Goal: Task Accomplishment & Management: Manage account settings

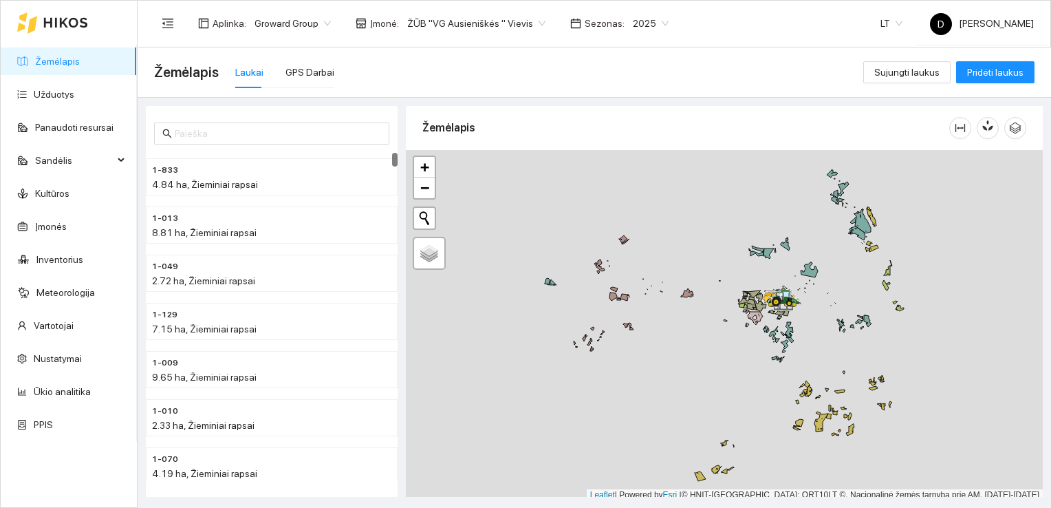
click at [57, 63] on link "Žemėlapis" at bounding box center [57, 61] width 45 height 11
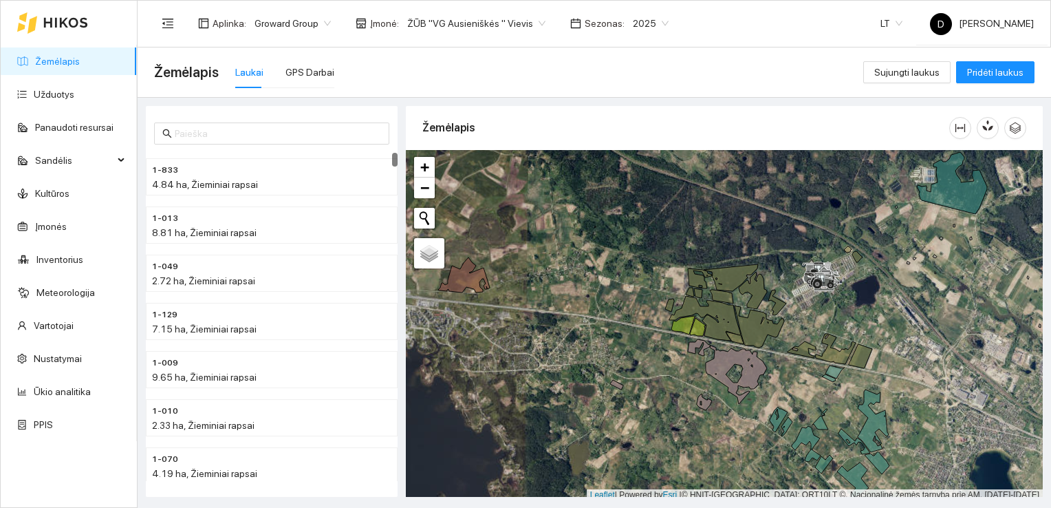
scroll to position [3, 0]
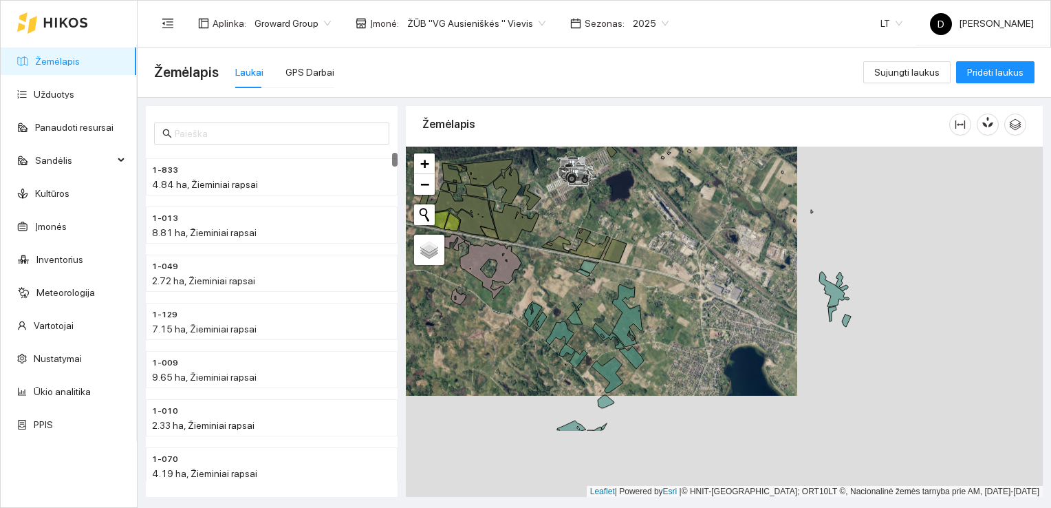
drag, startPoint x: 788, startPoint y: 403, endPoint x: 539, endPoint y: 296, distance: 271.2
click at [539, 296] on div at bounding box center [724, 322] width 637 height 351
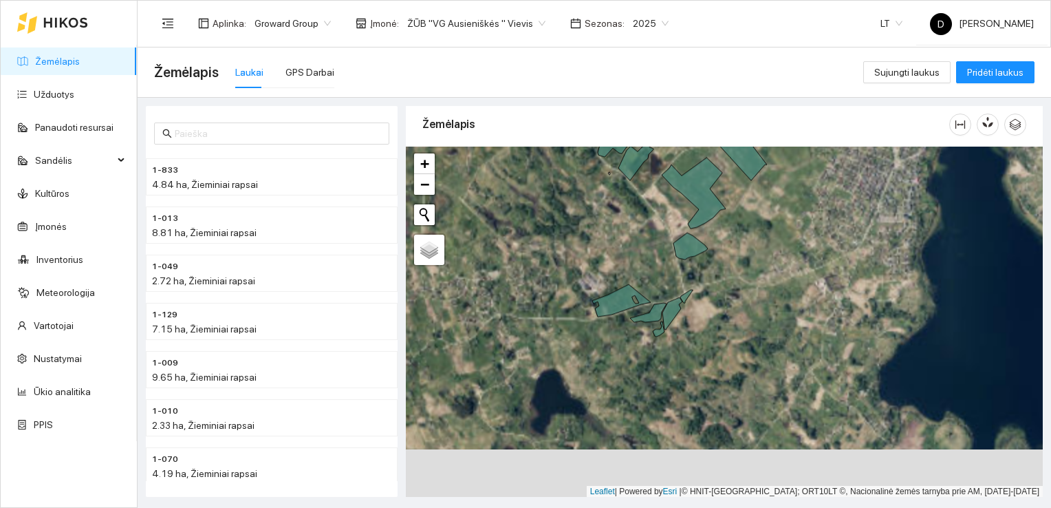
drag, startPoint x: 599, startPoint y: 396, endPoint x: 690, endPoint y: 268, distance: 157.9
click at [690, 268] on div at bounding box center [724, 322] width 637 height 351
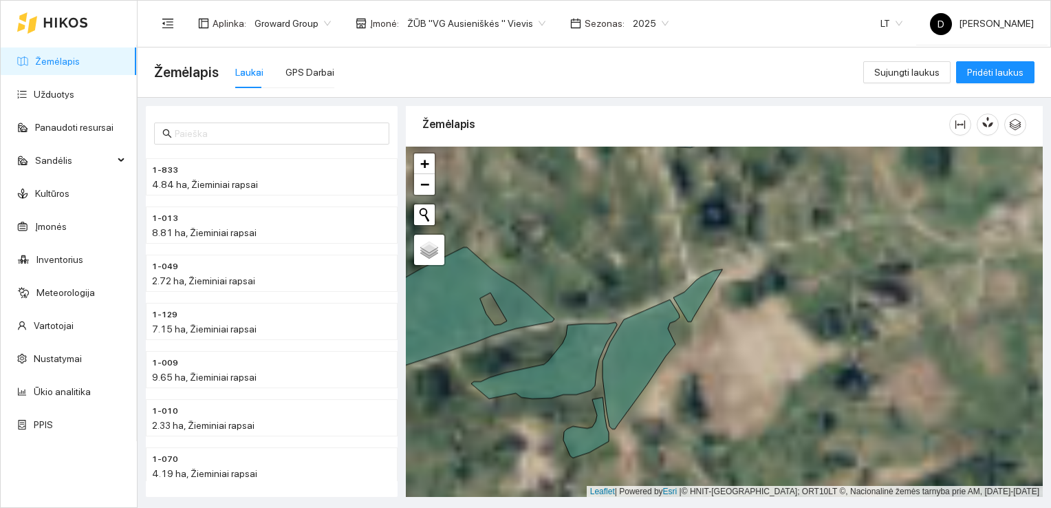
drag, startPoint x: 697, startPoint y: 365, endPoint x: 753, endPoint y: 301, distance: 84.9
click at [753, 301] on div at bounding box center [724, 322] width 637 height 351
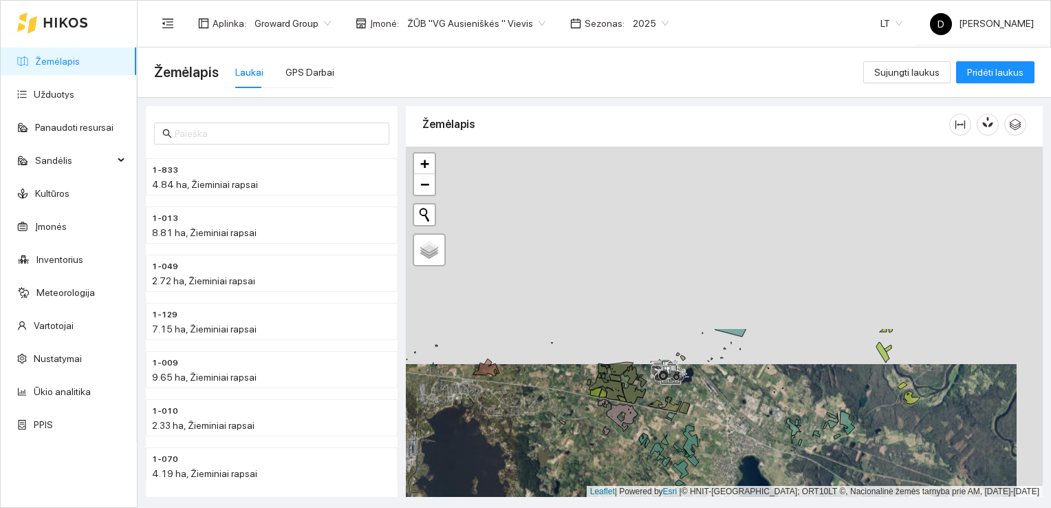
drag, startPoint x: 686, startPoint y: 229, endPoint x: 661, endPoint y: 447, distance: 219.6
click at [661, 447] on icon at bounding box center [657, 451] width 14 height 17
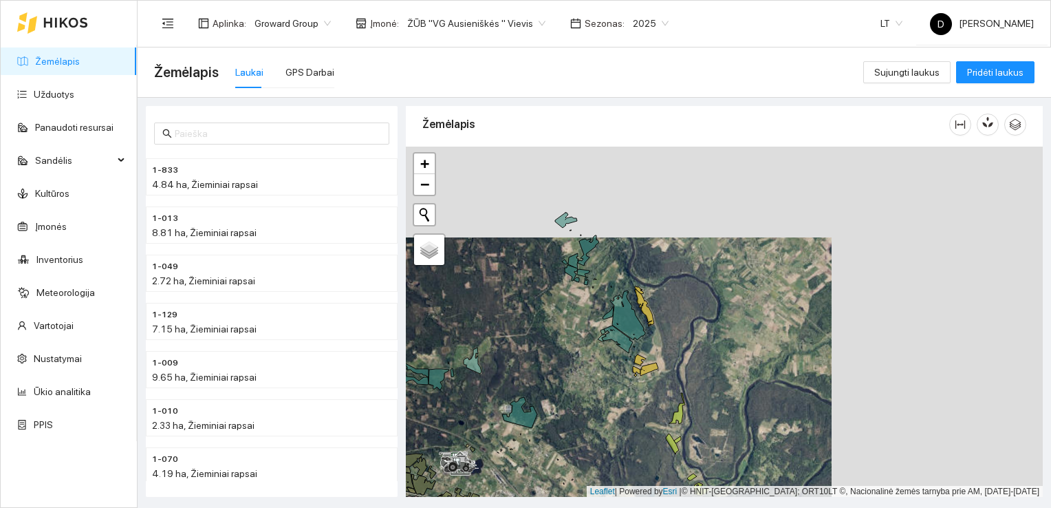
drag, startPoint x: 804, startPoint y: 282, endPoint x: 592, endPoint y: 373, distance: 230.0
click at [592, 373] on div at bounding box center [724, 322] width 637 height 351
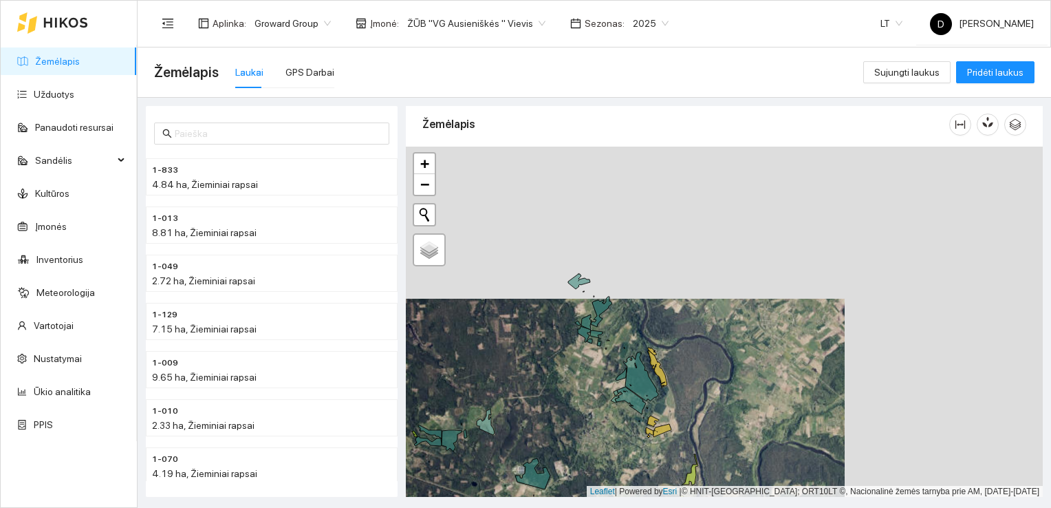
drag, startPoint x: 569, startPoint y: 310, endPoint x: 587, endPoint y: 384, distance: 75.8
click at [587, 384] on div at bounding box center [724, 322] width 637 height 351
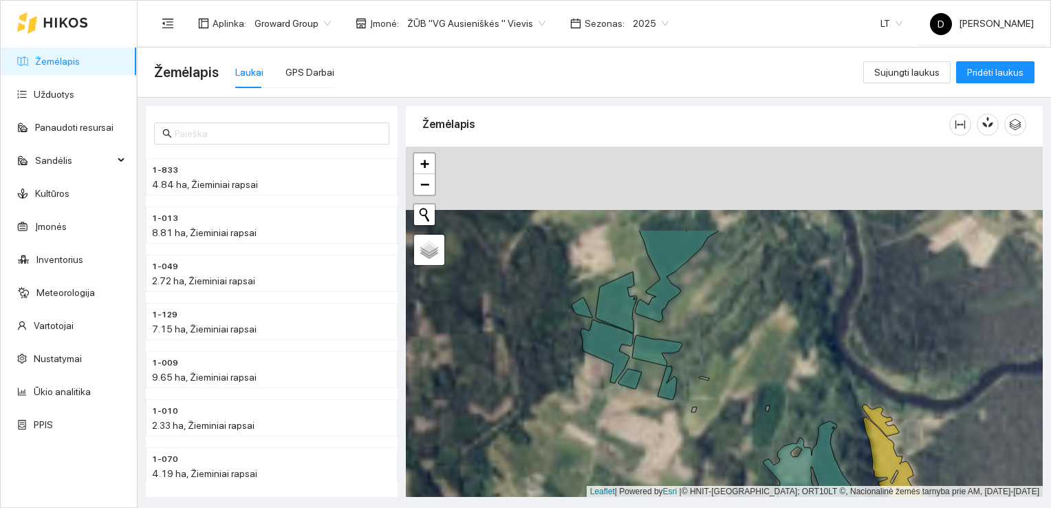
drag, startPoint x: 610, startPoint y: 279, endPoint x: 621, endPoint y: 400, distance: 121.5
click at [621, 400] on div at bounding box center [724, 322] width 637 height 351
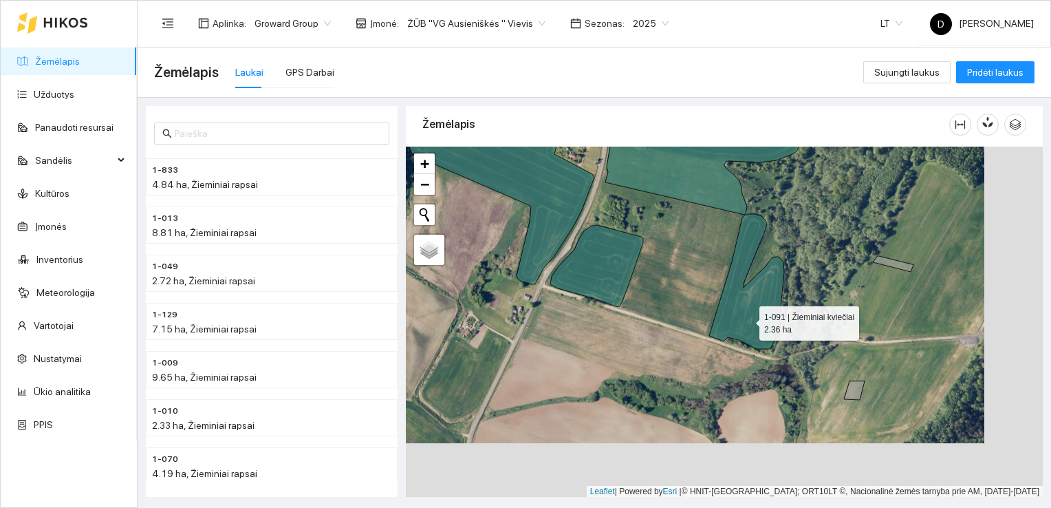
drag, startPoint x: 809, startPoint y: 376, endPoint x: 745, endPoint y: 314, distance: 88.1
click at [745, 314] on icon at bounding box center [746, 281] width 75 height 135
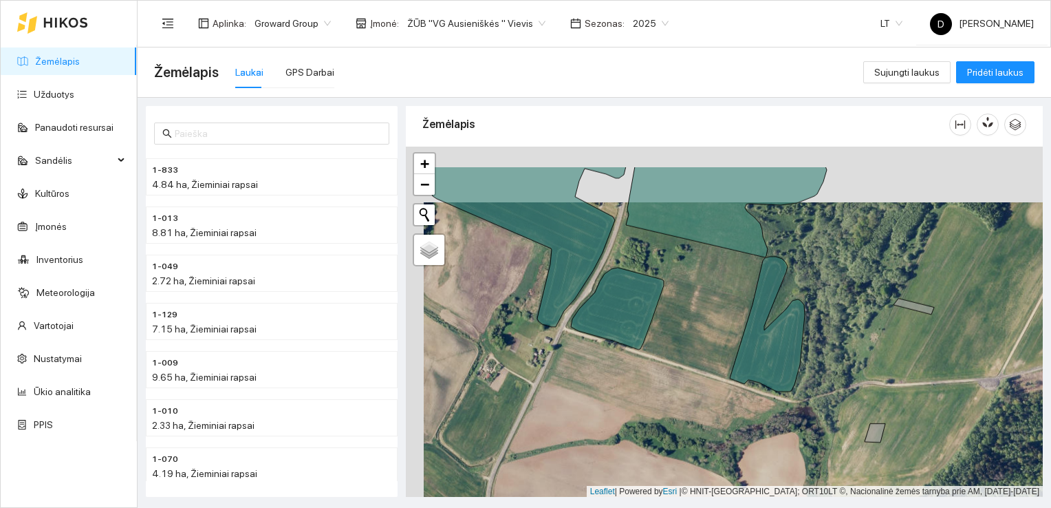
drag, startPoint x: 670, startPoint y: 217, endPoint x: 687, endPoint y: 273, distance: 58.3
click at [687, 273] on div at bounding box center [724, 322] width 637 height 351
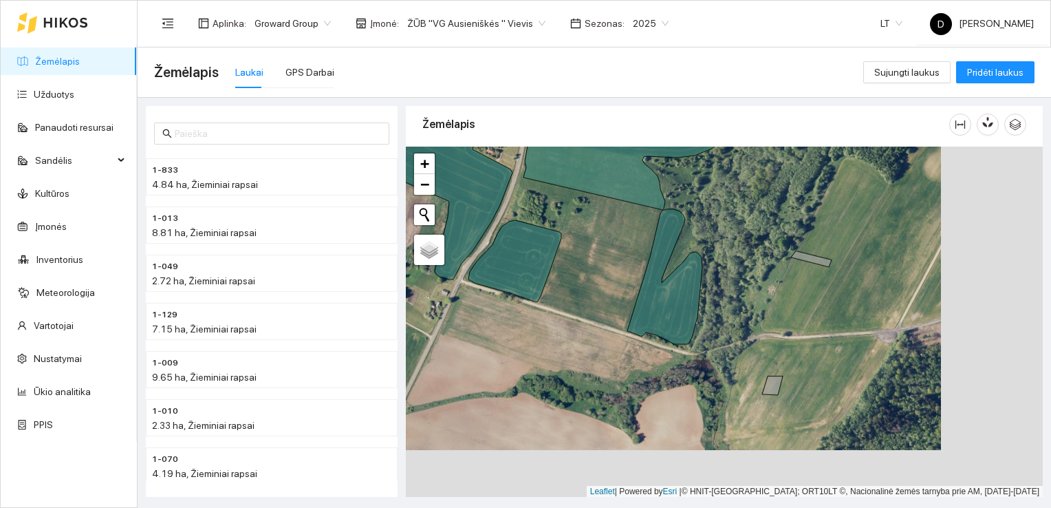
drag, startPoint x: 897, startPoint y: 362, endPoint x: 776, endPoint y: 306, distance: 133.6
click at [776, 306] on div at bounding box center [724, 322] width 637 height 351
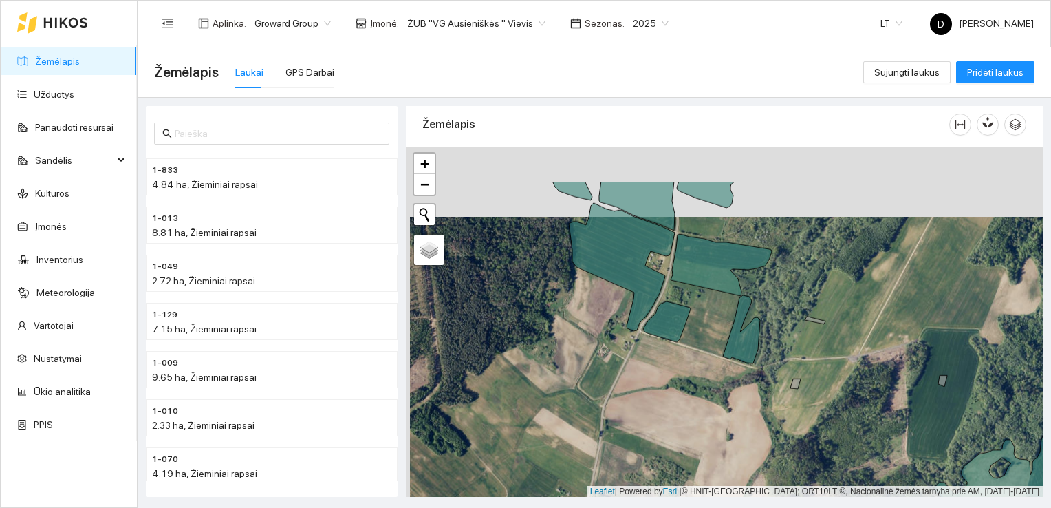
drag, startPoint x: 839, startPoint y: 234, endPoint x: 843, endPoint y: 304, distance: 70.3
click at [843, 304] on div at bounding box center [724, 322] width 637 height 351
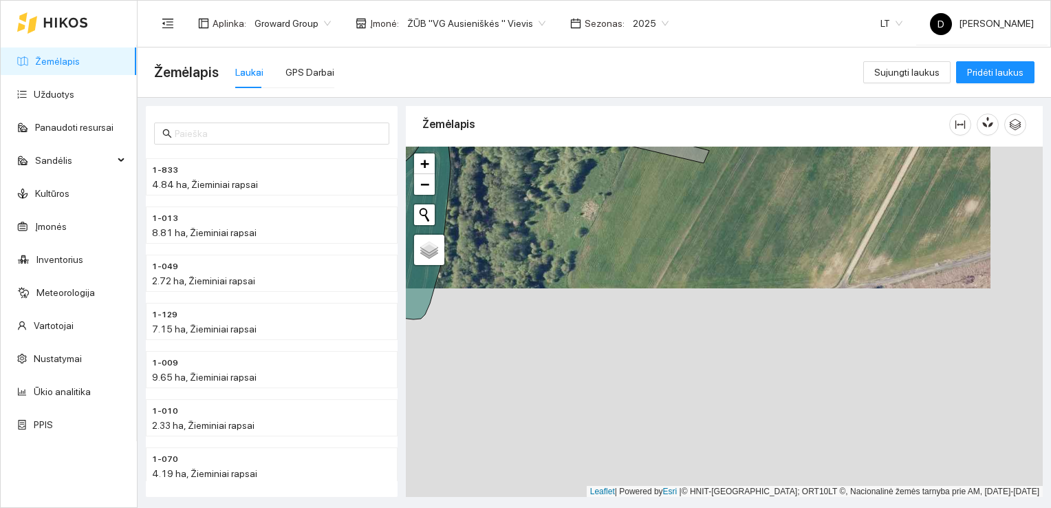
drag, startPoint x: 860, startPoint y: 376, endPoint x: 807, endPoint y: 145, distance: 237.2
click at [807, 145] on div "Žemėlapis" at bounding box center [724, 298] width 637 height 391
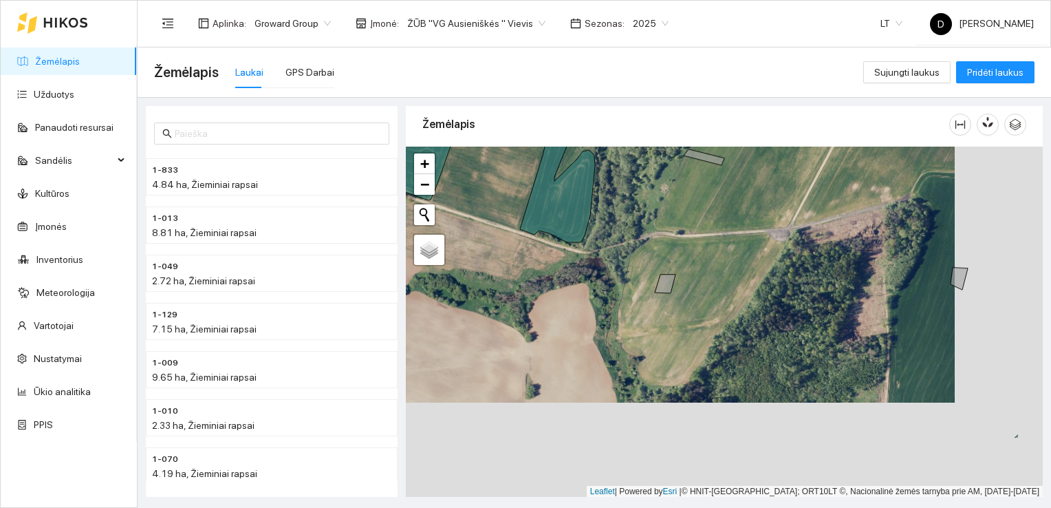
drag, startPoint x: 919, startPoint y: 407, endPoint x: 832, endPoint y: 312, distance: 128.5
click at [832, 312] on div at bounding box center [724, 322] width 637 height 351
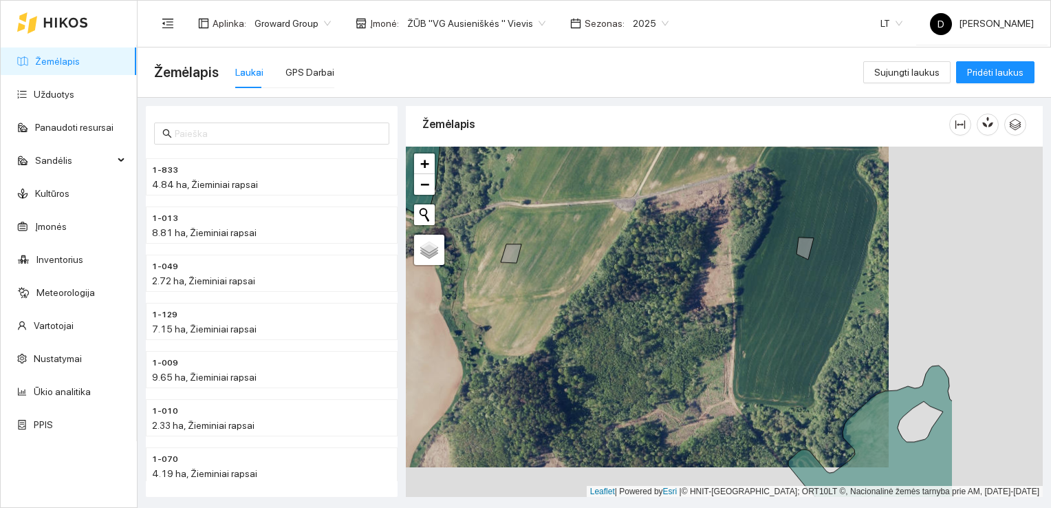
drag, startPoint x: 858, startPoint y: 359, endPoint x: 703, endPoint y: 329, distance: 157.8
click at [703, 329] on div at bounding box center [724, 322] width 637 height 351
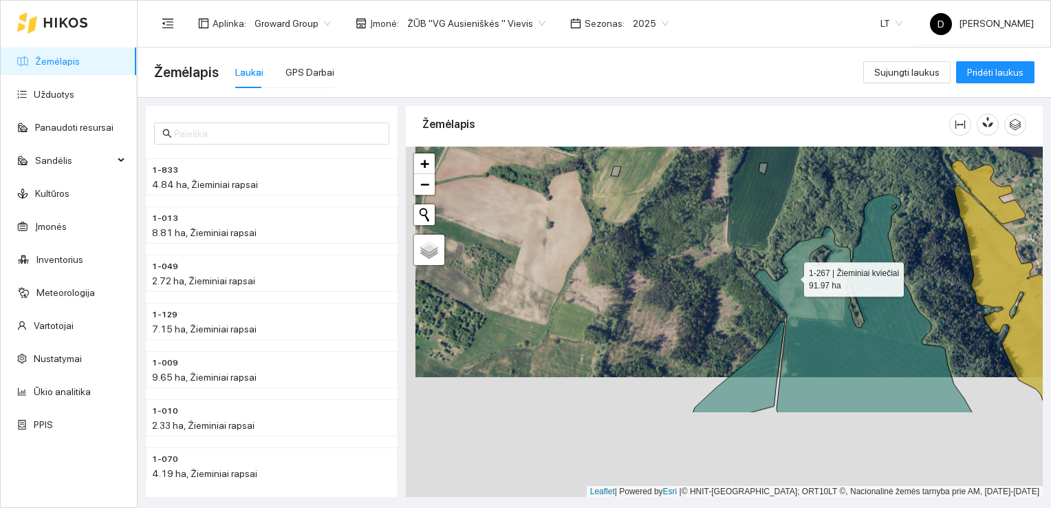
drag, startPoint x: 783, startPoint y: 398, endPoint x: 793, endPoint y: 275, distance: 123.5
click at [793, 275] on icon at bounding box center [864, 303] width 218 height 219
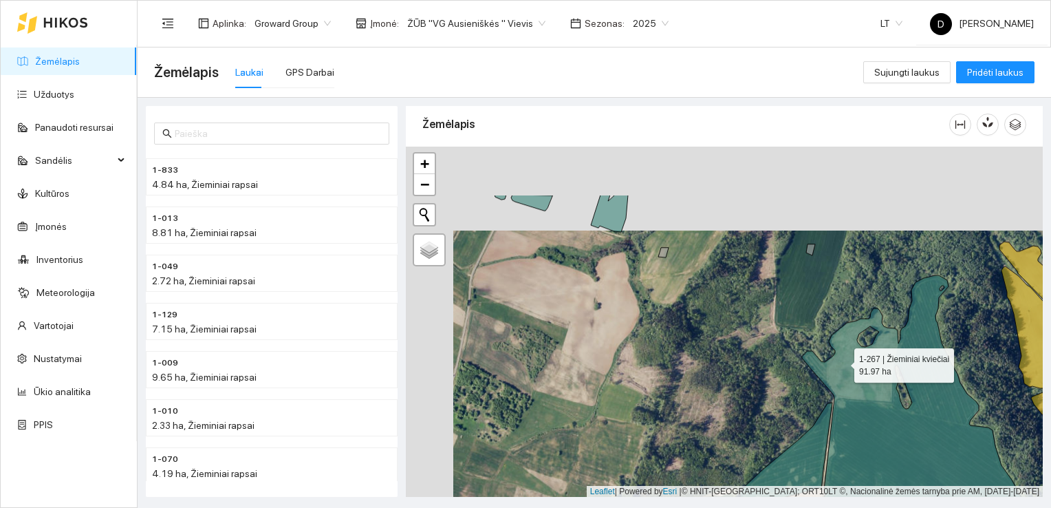
drag, startPoint x: 793, startPoint y: 275, endPoint x: 846, endPoint y: 366, distance: 105.8
click at [846, 366] on icon at bounding box center [942, 446] width 281 height 342
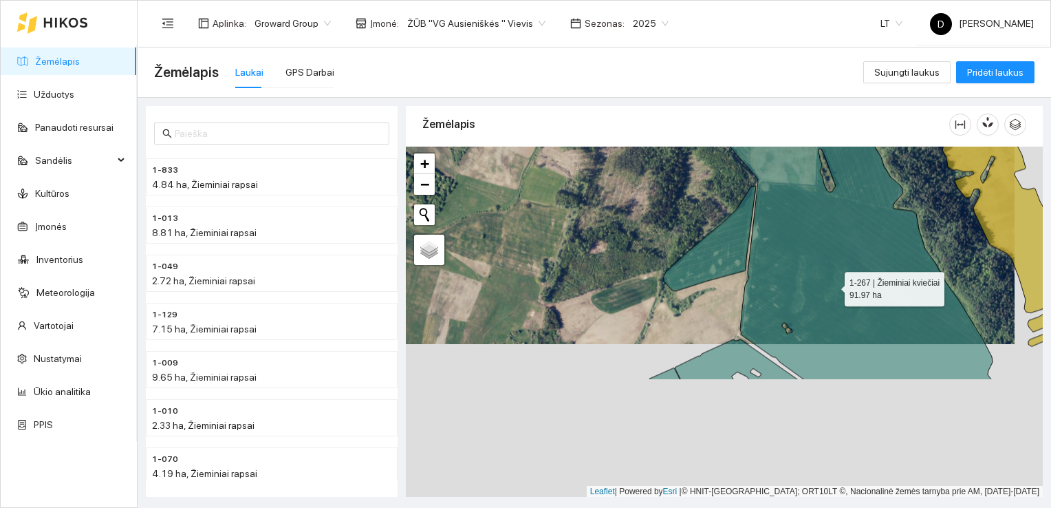
drag, startPoint x: 862, startPoint y: 440, endPoint x: 831, endPoint y: 277, distance: 166.5
click at [831, 277] on icon at bounding box center [859, 218] width 267 height 321
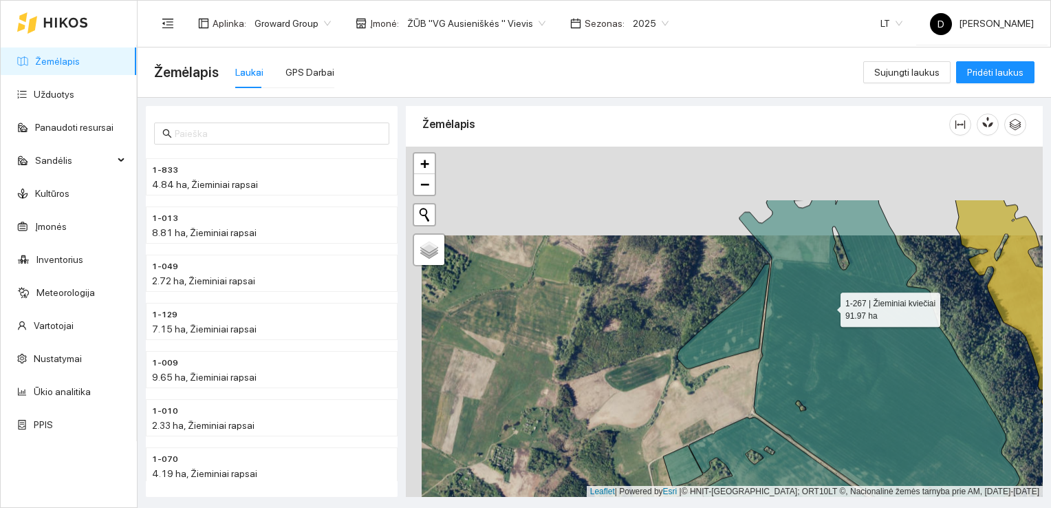
drag, startPoint x: 813, startPoint y: 216, endPoint x: 828, endPoint y: 305, distance: 90.2
click at [828, 305] on icon at bounding box center [880, 367] width 281 height 334
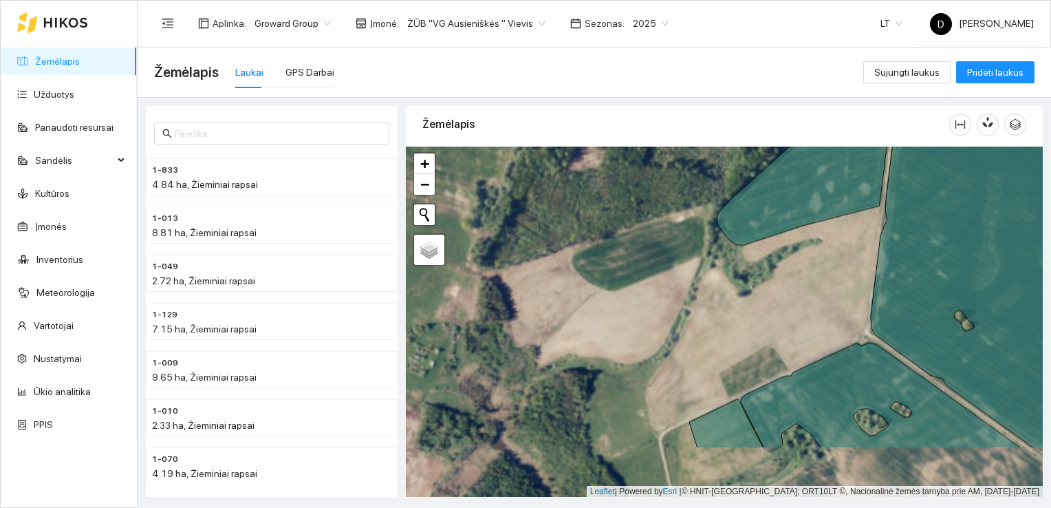
drag, startPoint x: 699, startPoint y: 414, endPoint x: 754, endPoint y: 329, distance: 101.5
click at [754, 329] on div at bounding box center [724, 322] width 637 height 351
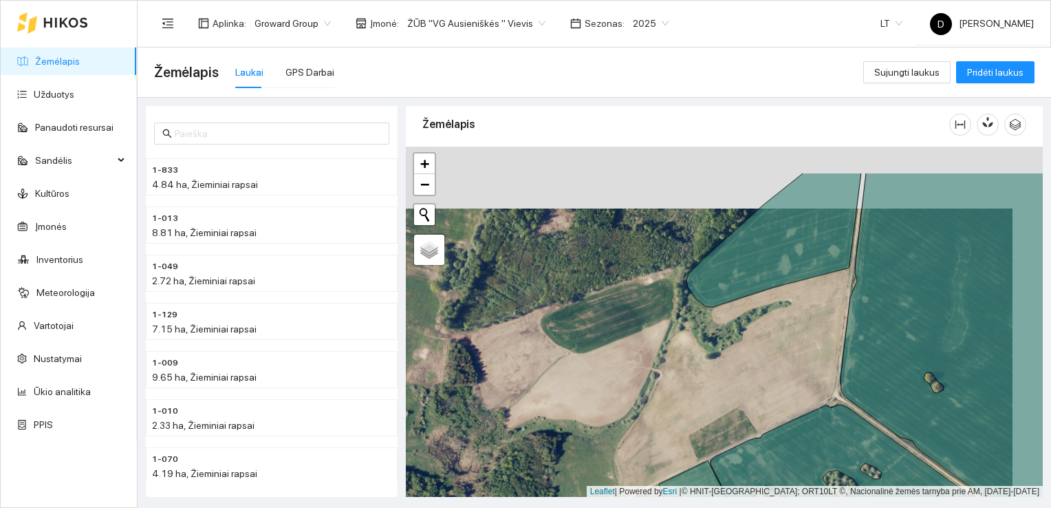
drag, startPoint x: 820, startPoint y: 300, endPoint x: 787, endPoint y: 365, distance: 72.6
click at [787, 365] on div at bounding box center [724, 322] width 637 height 351
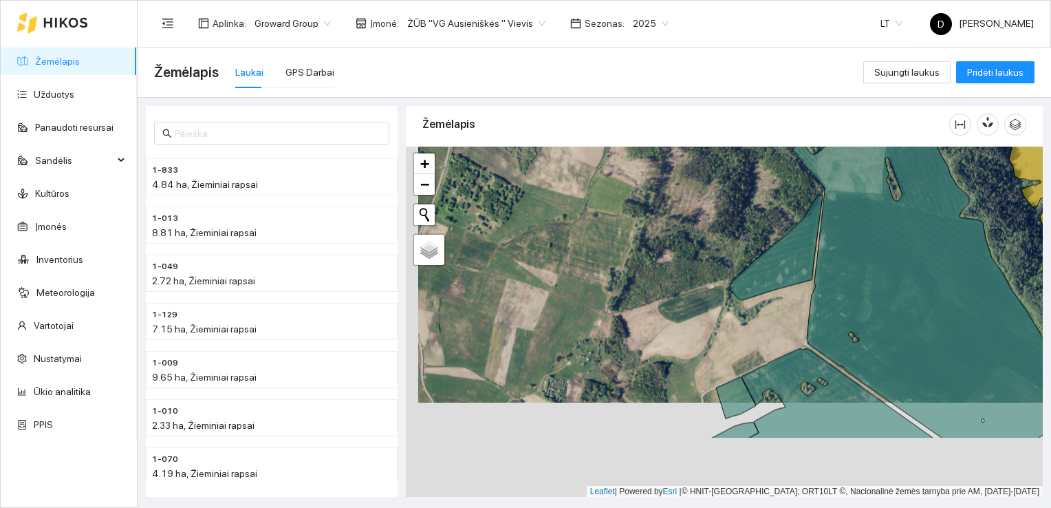
drag, startPoint x: 762, startPoint y: 423, endPoint x: 774, endPoint y: 324, distance: 99.8
click at [774, 324] on div at bounding box center [724, 322] width 637 height 351
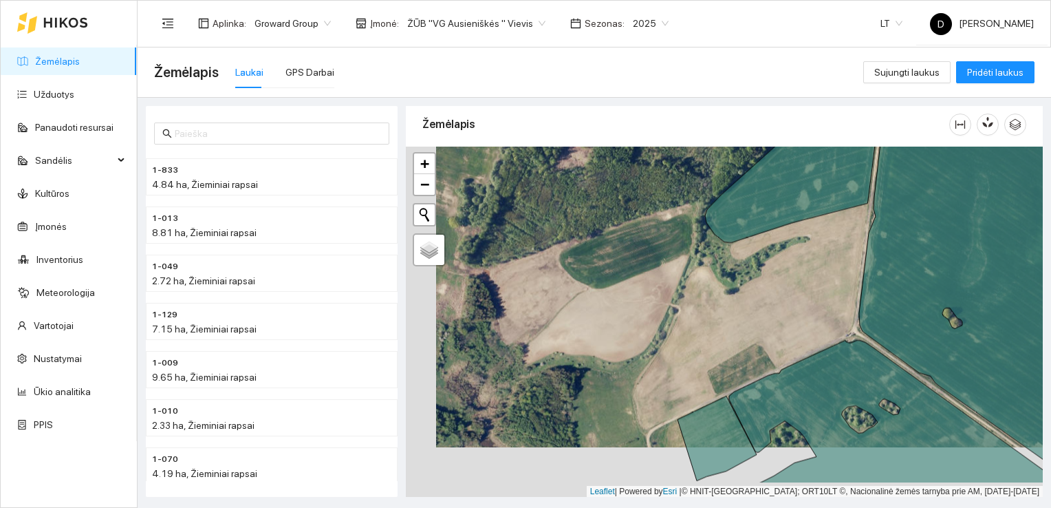
drag, startPoint x: 780, startPoint y: 379, endPoint x: 811, endPoint y: 329, distance: 58.7
click at [811, 329] on div at bounding box center [724, 322] width 637 height 351
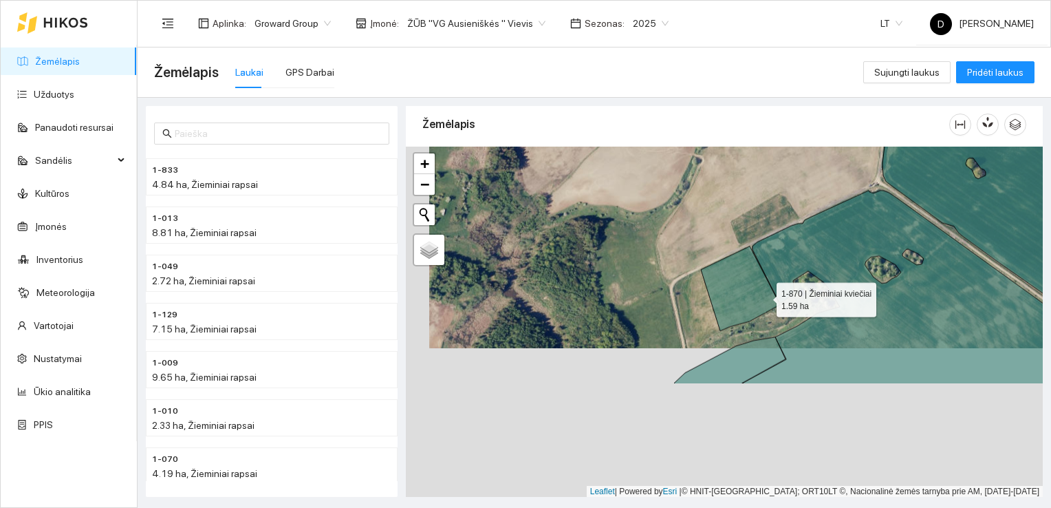
drag, startPoint x: 741, startPoint y: 447, endPoint x: 764, endPoint y: 297, distance: 151.8
click at [764, 297] on icon at bounding box center [740, 288] width 79 height 85
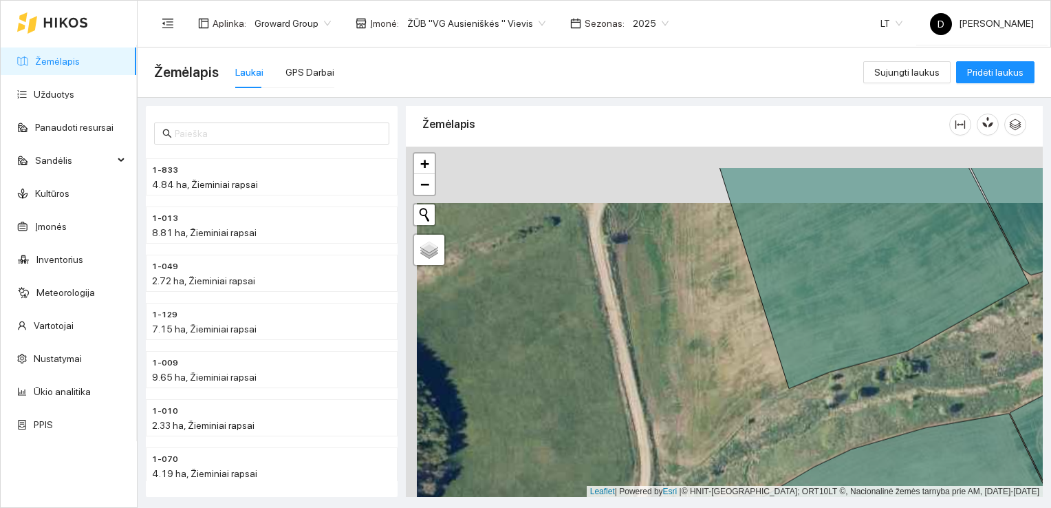
drag, startPoint x: 701, startPoint y: 259, endPoint x: 712, endPoint y: 315, distance: 57.5
click at [712, 315] on div at bounding box center [724, 322] width 637 height 351
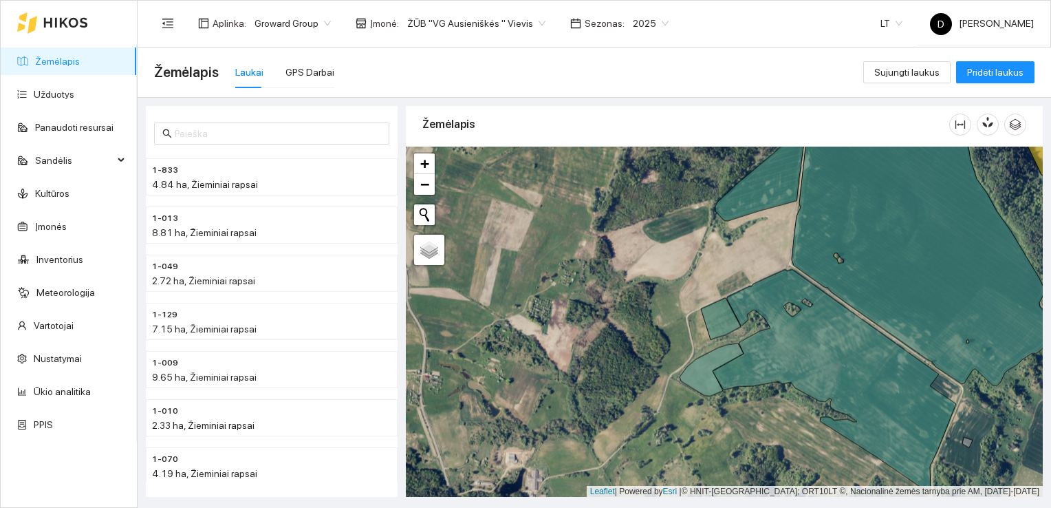
click at [783, 75] on div "Žemėlapis Laukai GPS Darbai" at bounding box center [508, 72] width 709 height 44
click at [52, 95] on link "Užduotys" at bounding box center [54, 94] width 41 height 11
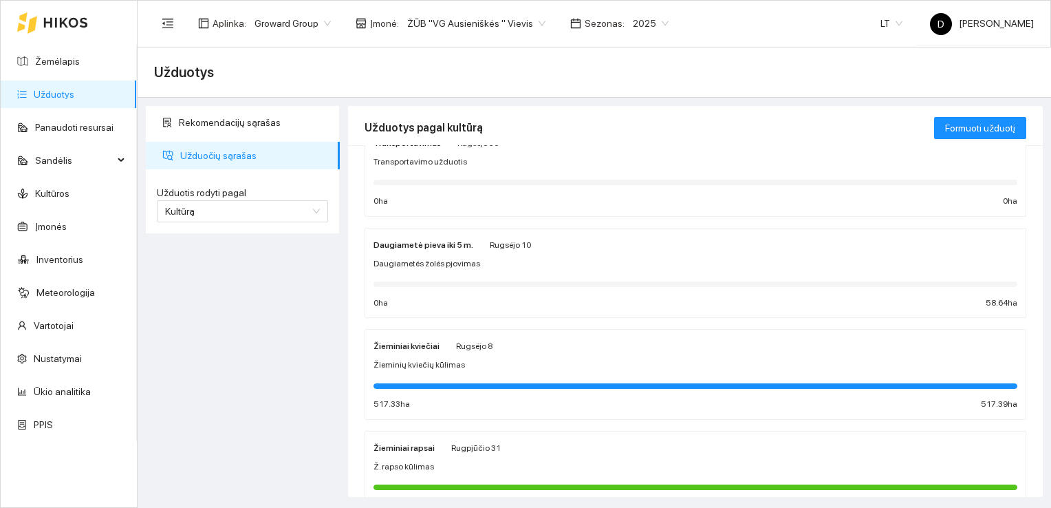
scroll to position [69, 0]
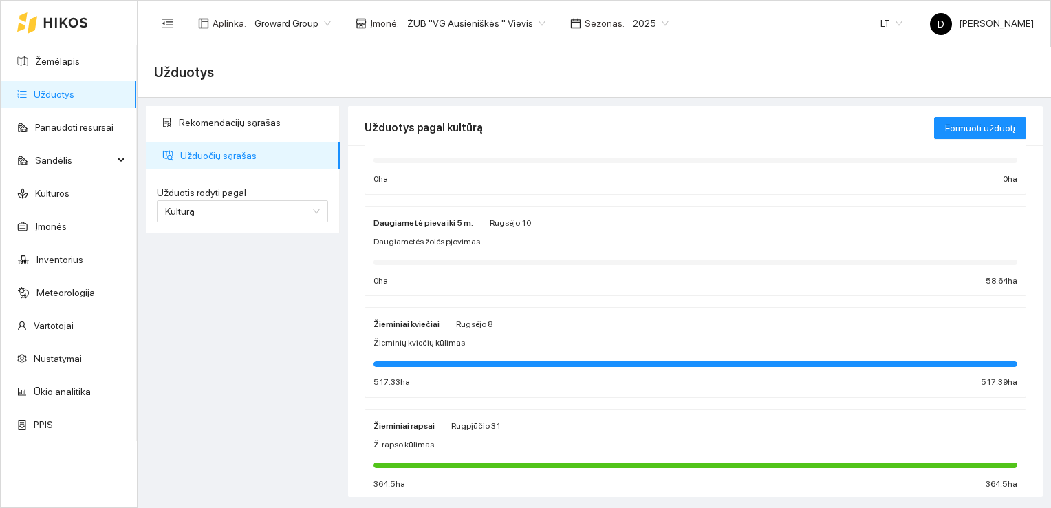
click at [458, 228] on div "Daugiametė pieva iki 5 m." at bounding box center [424, 222] width 100 height 15
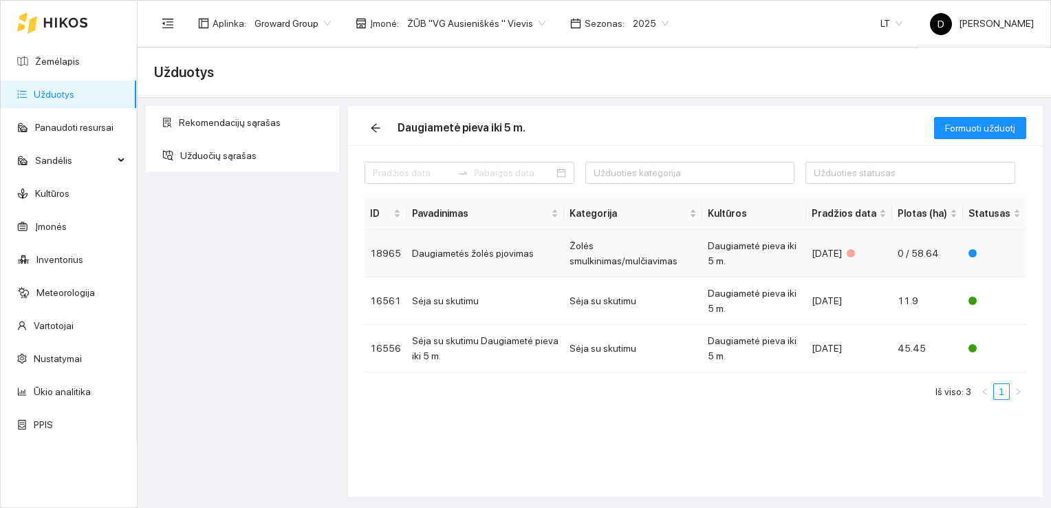
click at [493, 247] on td "Daugiametės žolės pjovimas" at bounding box center [486, 253] width 158 height 47
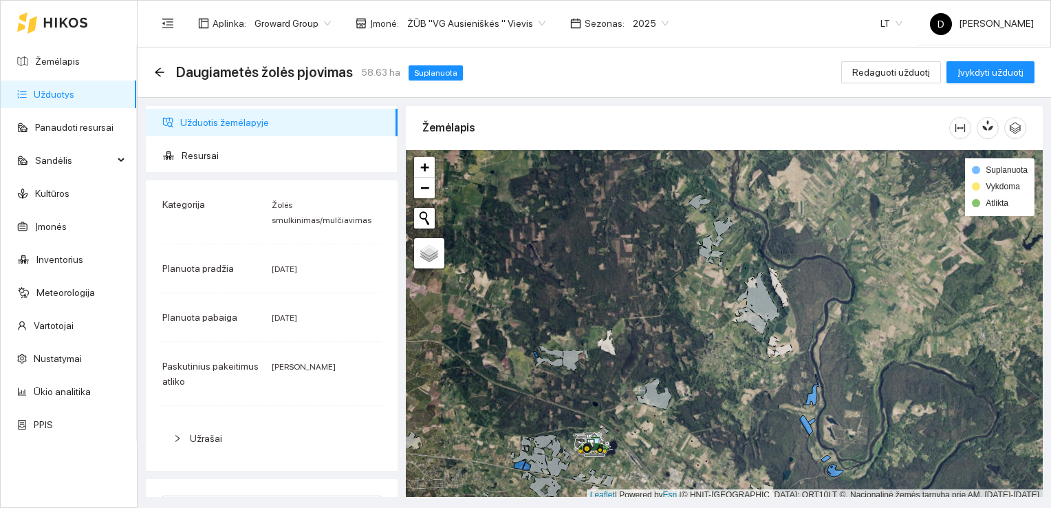
scroll to position [3, 0]
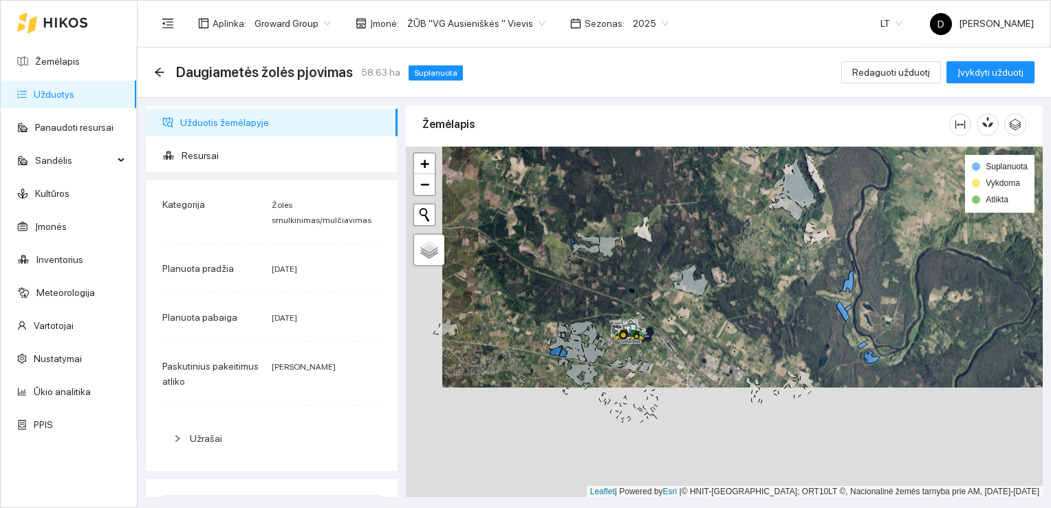
drag, startPoint x: 762, startPoint y: 415, endPoint x: 798, endPoint y: 305, distance: 116.0
click at [798, 305] on div at bounding box center [724, 322] width 637 height 351
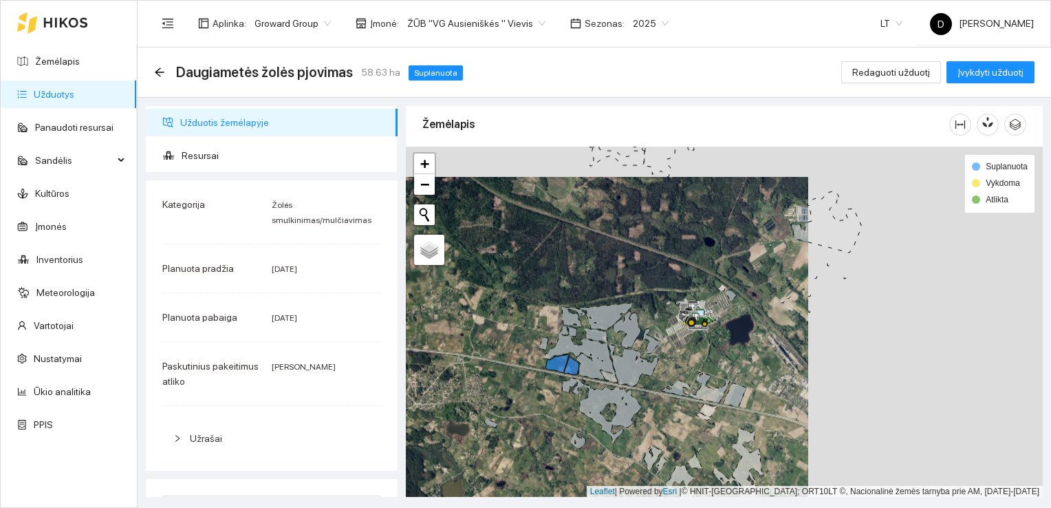
drag, startPoint x: 909, startPoint y: 308, endPoint x: 659, endPoint y: 334, distance: 251.9
click at [659, 334] on div at bounding box center [724, 322] width 637 height 351
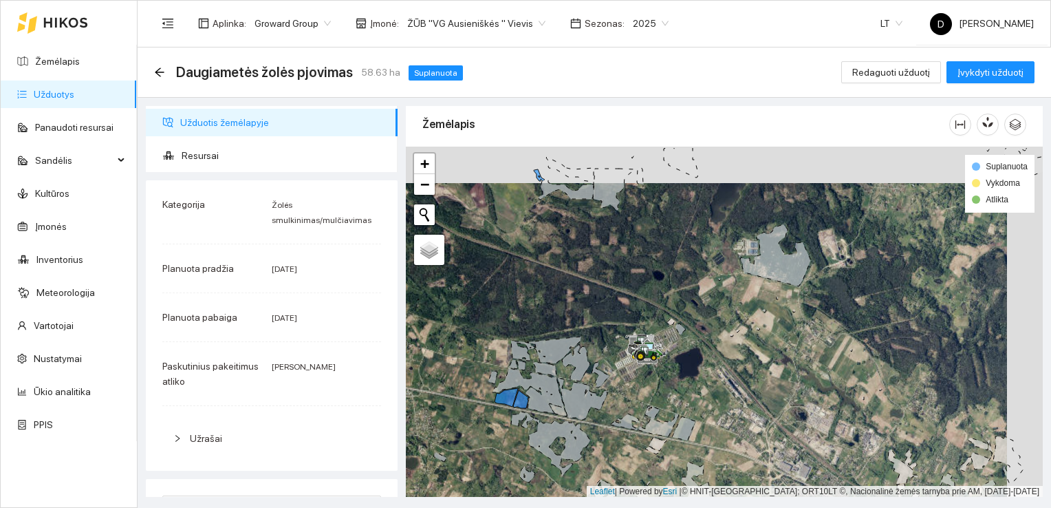
drag, startPoint x: 666, startPoint y: 206, endPoint x: 621, endPoint y: 262, distance: 72.4
click at [621, 262] on div at bounding box center [724, 322] width 637 height 351
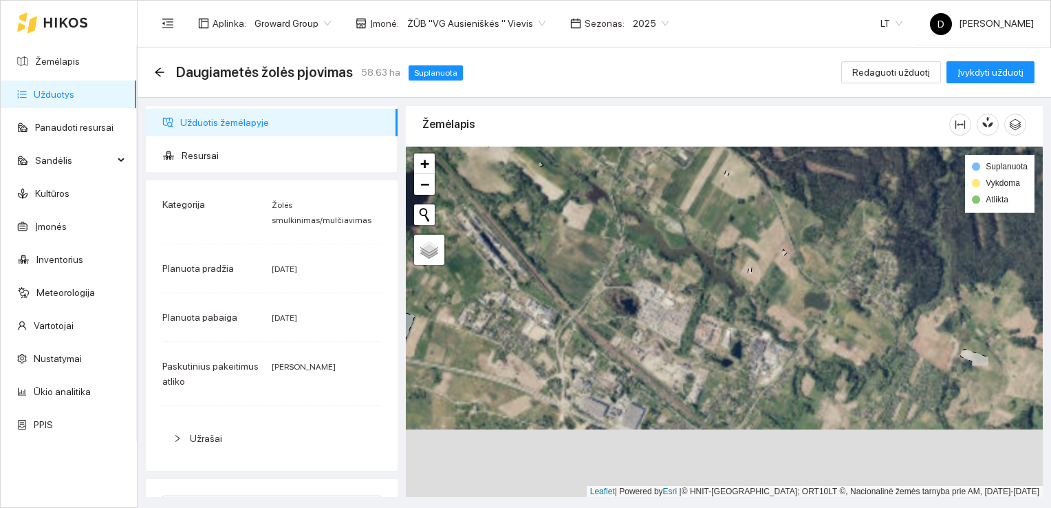
drag, startPoint x: 845, startPoint y: 413, endPoint x: 710, endPoint y: 183, distance: 266.5
click at [710, 183] on div at bounding box center [724, 322] width 637 height 351
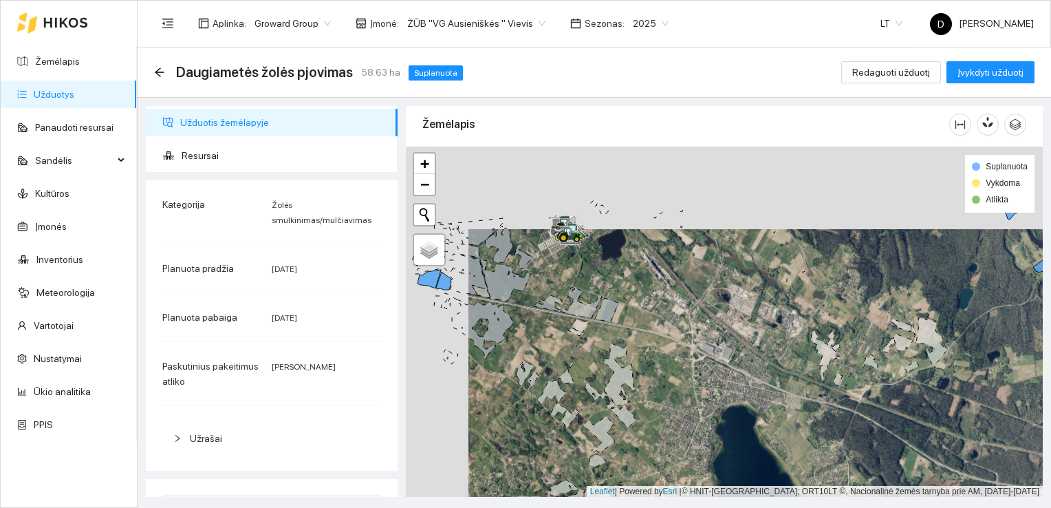
drag, startPoint x: 768, startPoint y: 214, endPoint x: 835, endPoint y: 300, distance: 109.3
click at [835, 300] on div at bounding box center [724, 322] width 637 height 351
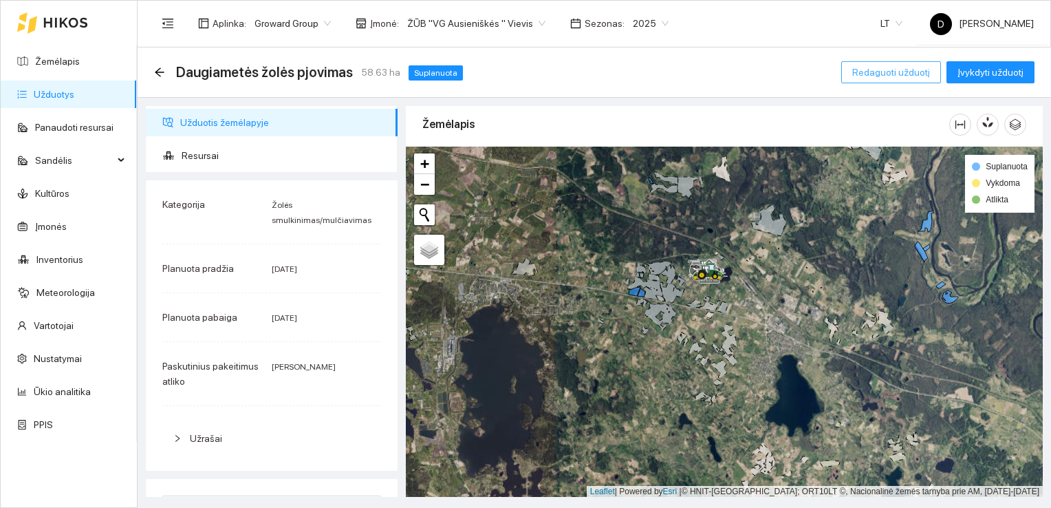
click at [906, 70] on span "Redaguoti užduotį" at bounding box center [892, 72] width 78 height 15
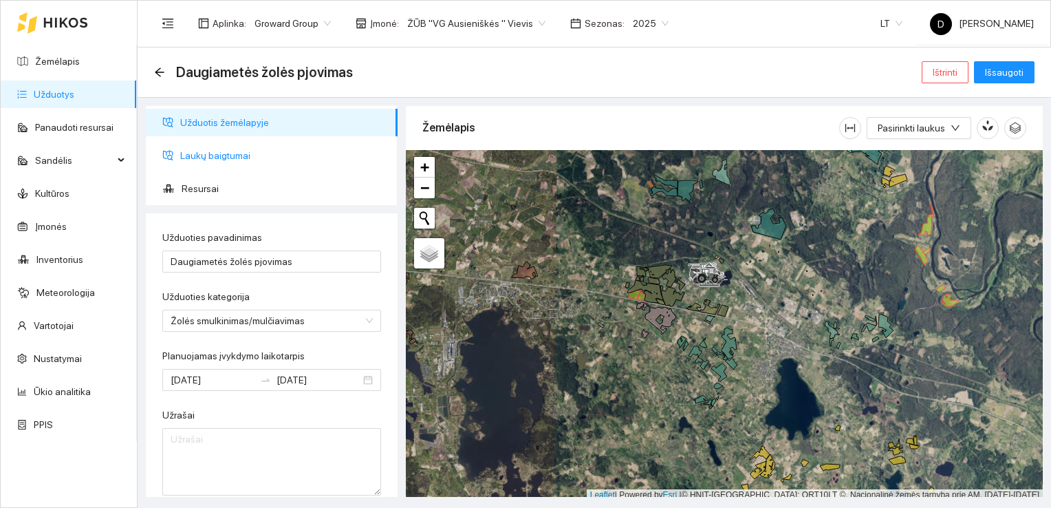
click at [209, 151] on span "Laukų baigtumai" at bounding box center [283, 156] width 206 height 28
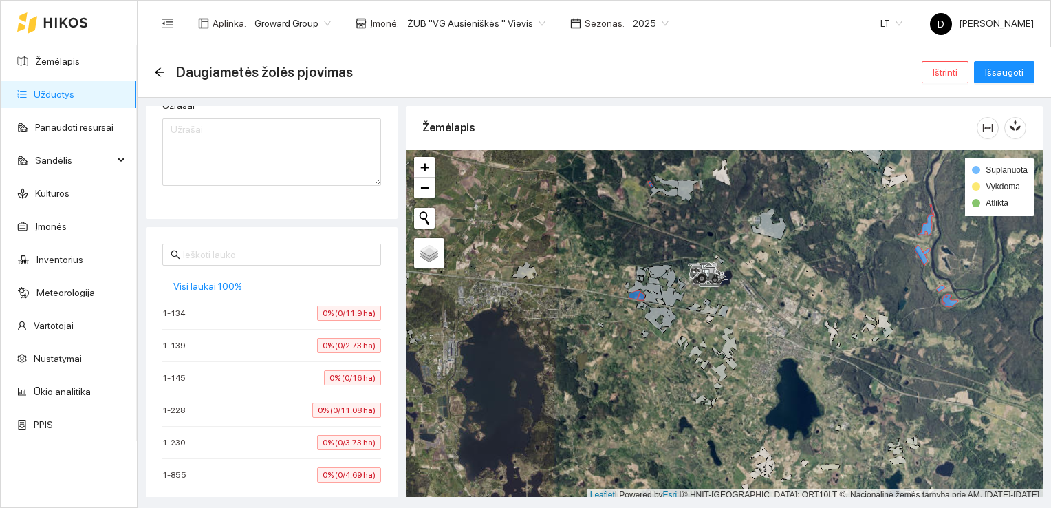
scroll to position [344, 0]
click at [221, 254] on span "Visi laukai 100%" at bounding box center [207, 251] width 69 height 15
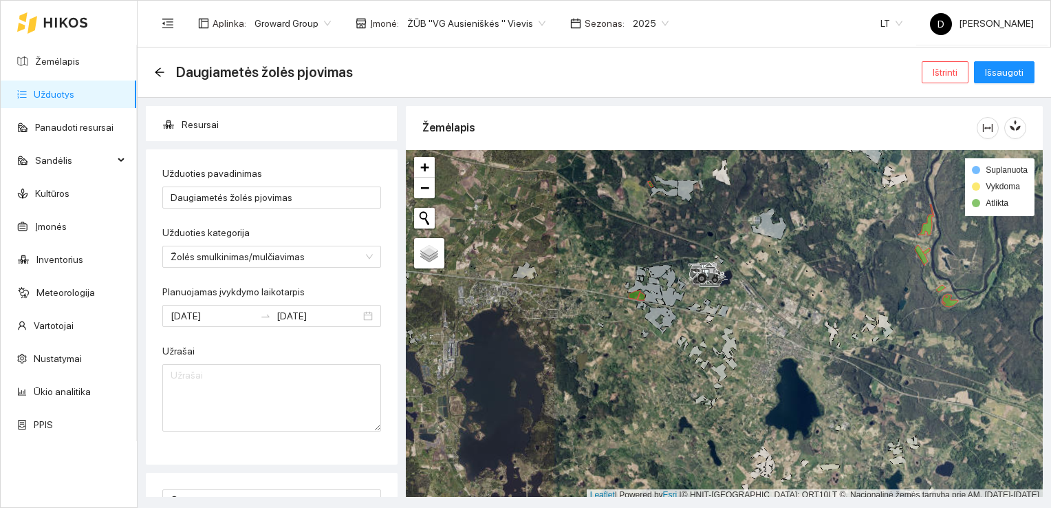
scroll to position [41, 0]
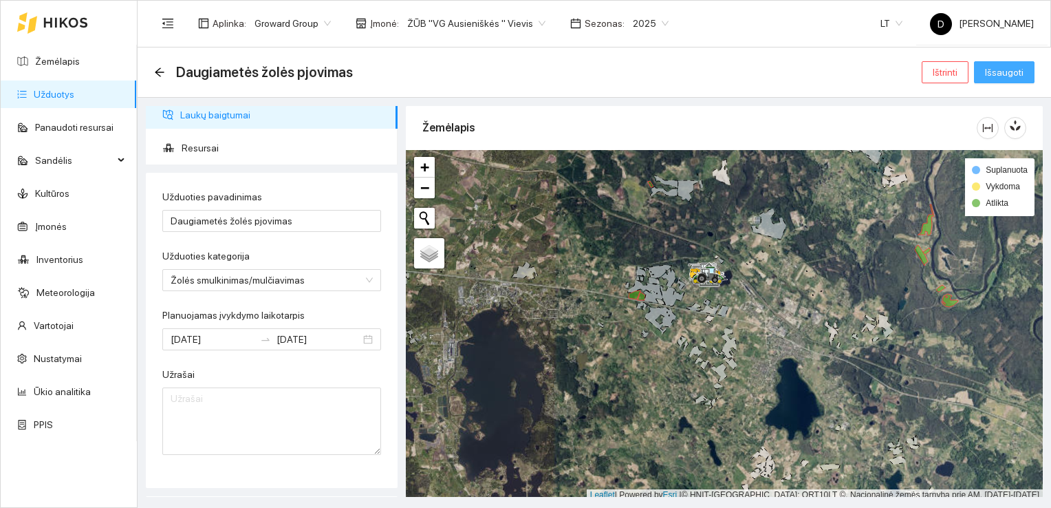
click at [1004, 69] on span "Išsaugoti" at bounding box center [1004, 72] width 39 height 15
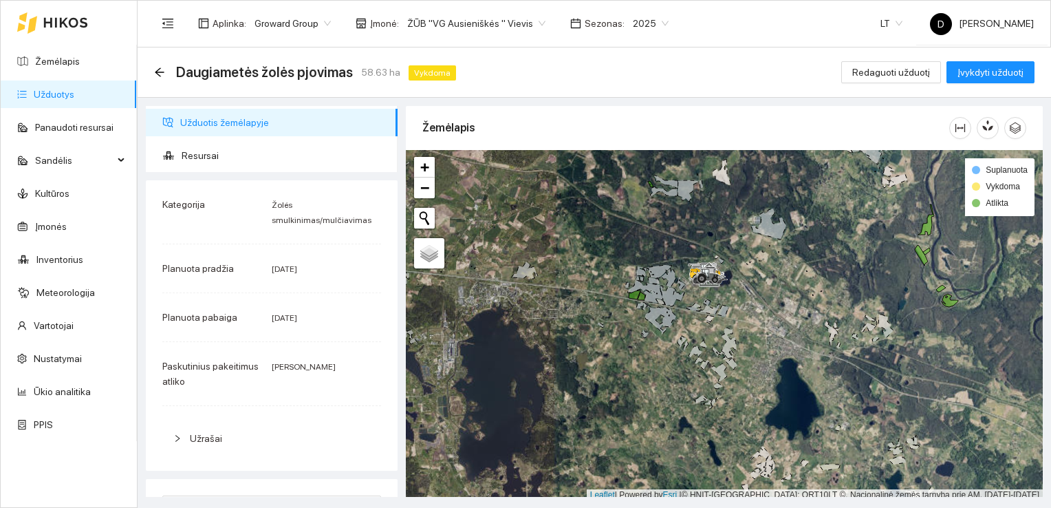
scroll to position [3, 0]
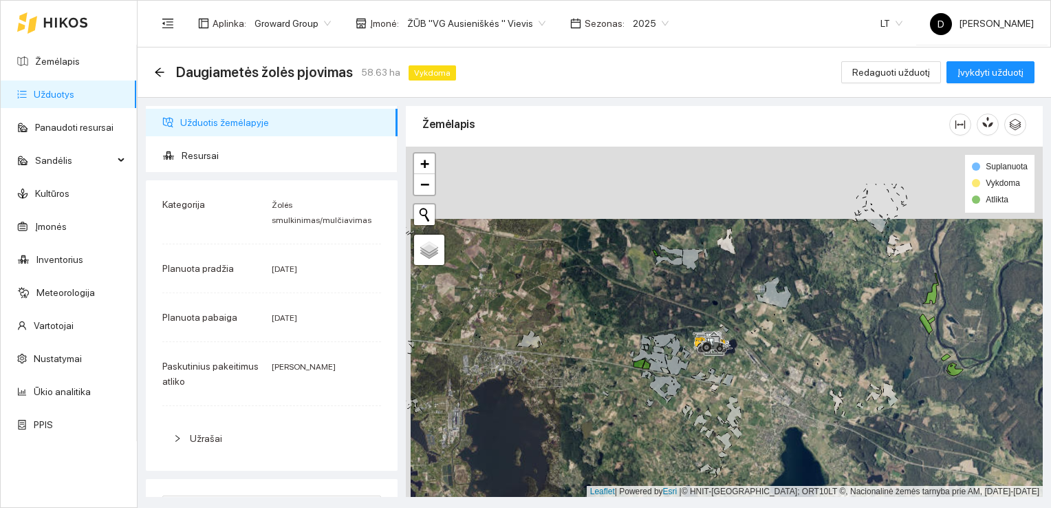
drag, startPoint x: 859, startPoint y: 243, endPoint x: 864, endPoint y: 316, distance: 73.1
click at [864, 316] on div at bounding box center [724, 322] width 637 height 351
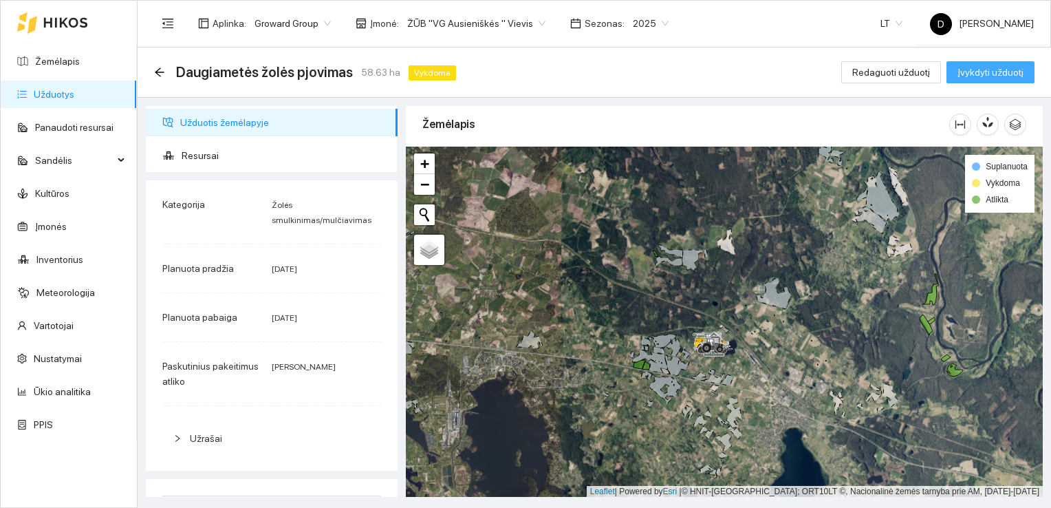
click at [1012, 73] on span "Įvykdyti užduotį" at bounding box center [991, 72] width 66 height 15
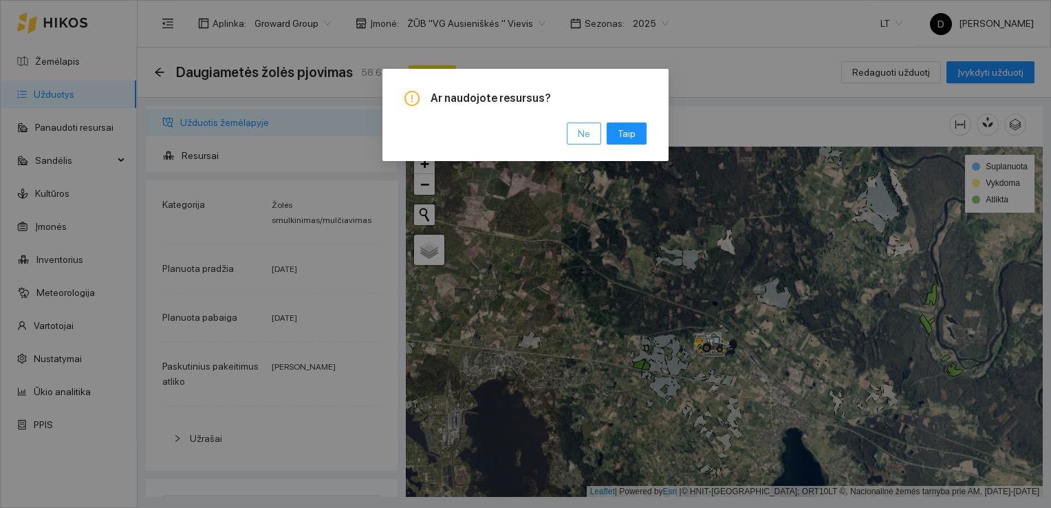
click at [583, 133] on span "Ne" at bounding box center [584, 133] width 12 height 15
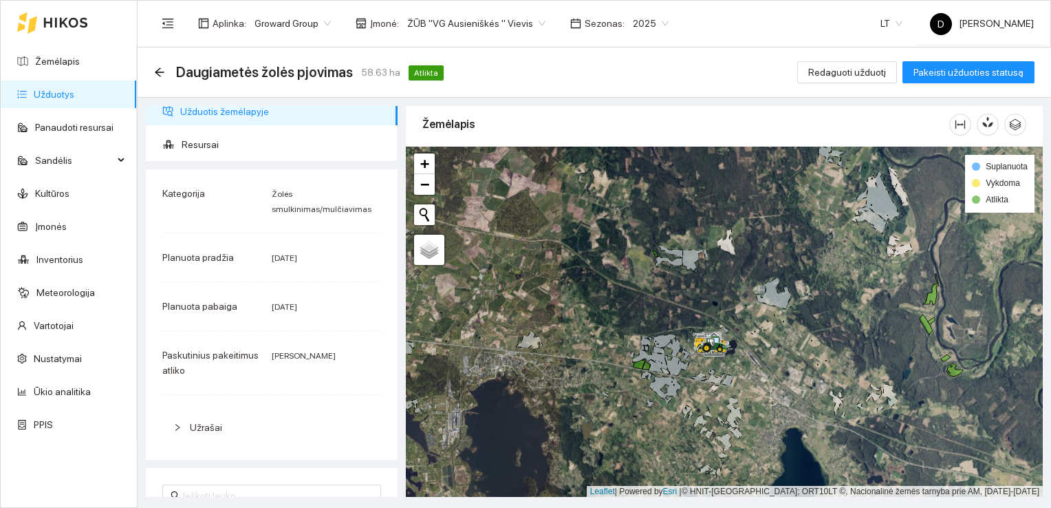
scroll to position [0, 0]
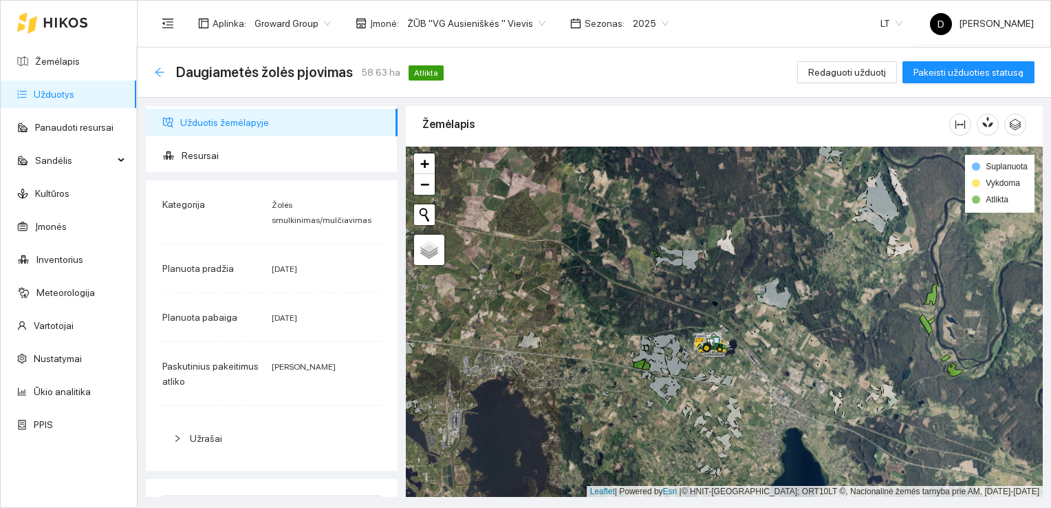
click at [157, 71] on icon "arrow-left" at bounding box center [159, 72] width 11 height 11
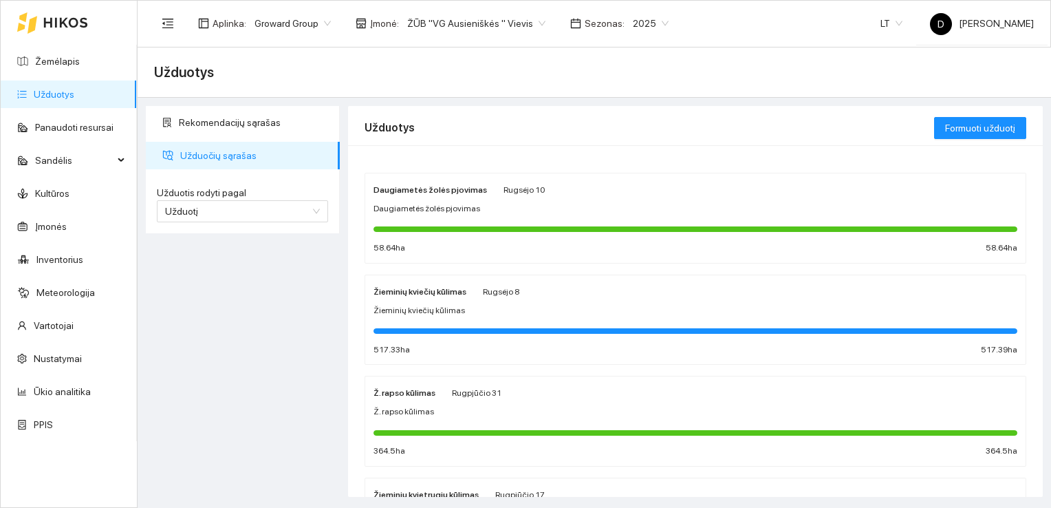
click at [504, 193] on span "Rugsėjo 10" at bounding box center [524, 190] width 41 height 10
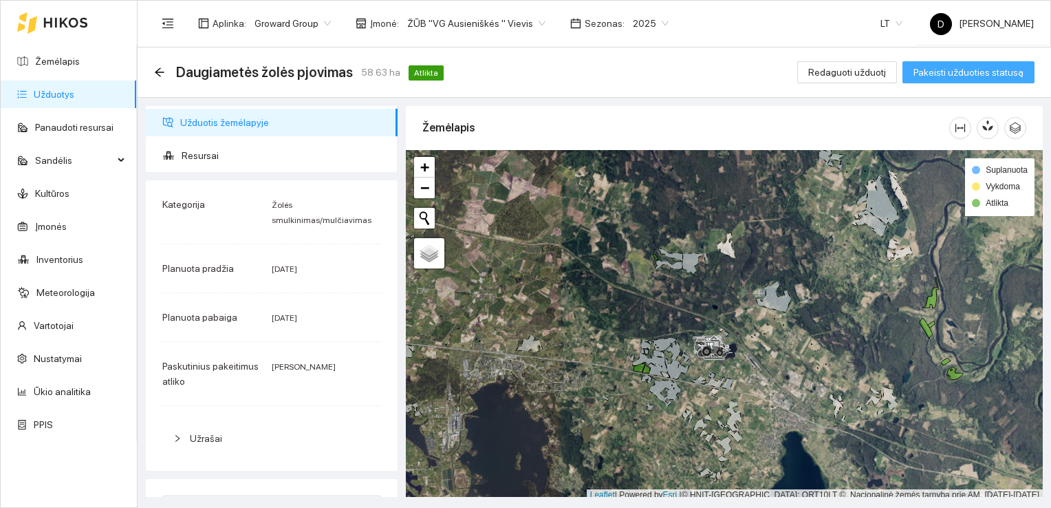
click at [974, 70] on span "Pakeisti užduoties statusą" at bounding box center [969, 72] width 110 height 15
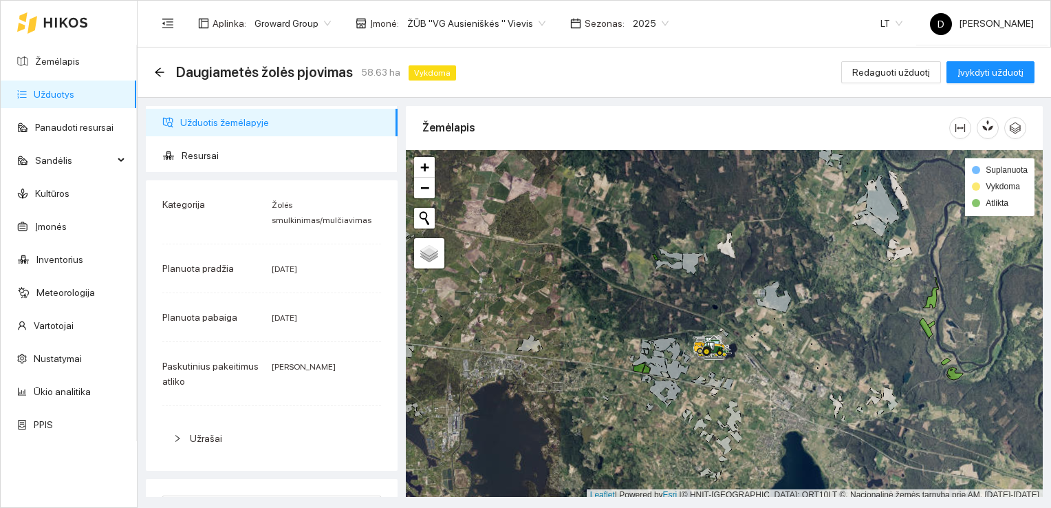
click at [578, 62] on div "Daugiametės žolės pjovimas 58.63 ha Vykdoma Redaguoti užduotį Įvykdyti užduotį" at bounding box center [594, 72] width 881 height 28
